Goal: Information Seeking & Learning: Learn about a topic

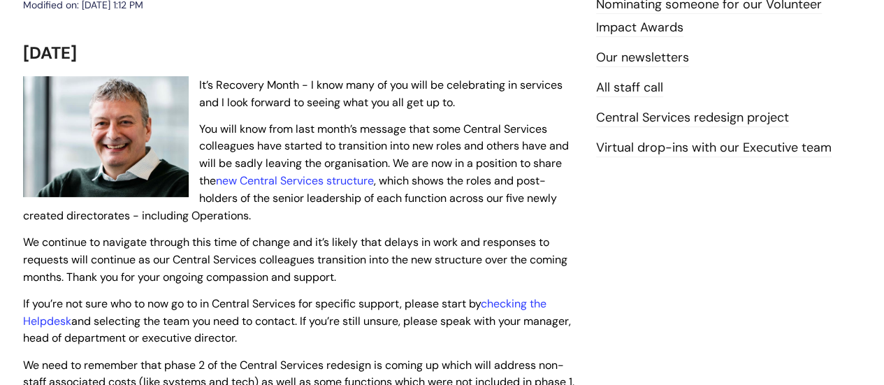
scroll to position [264, 0]
click at [266, 182] on link "new Central Services structure" at bounding box center [295, 181] width 158 height 15
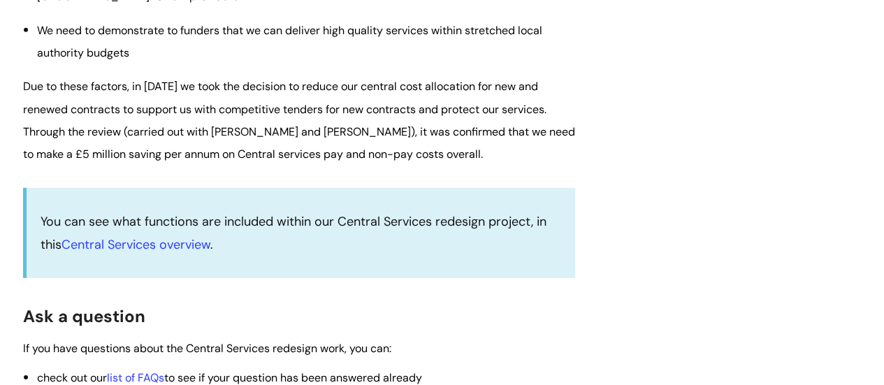
scroll to position [2084, 0]
click at [176, 252] on link "Central Services overview" at bounding box center [136, 244] width 149 height 17
